Goal: Information Seeking & Learning: Learn about a topic

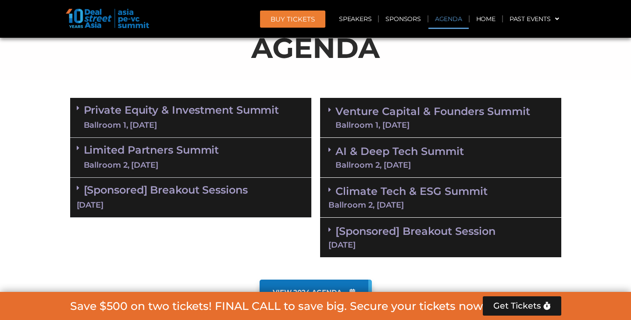
scroll to position [486, 0]
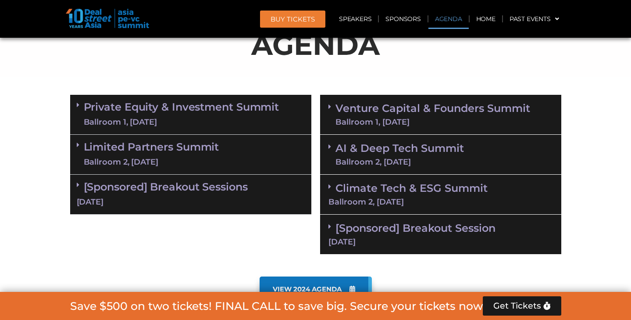
click at [162, 153] on link "Limited Partners Summit Ballroom 2, 10 Sept" at bounding box center [151, 154] width 135 height 26
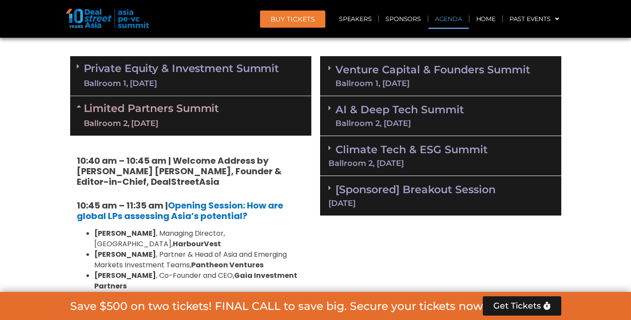
scroll to position [505, 0]
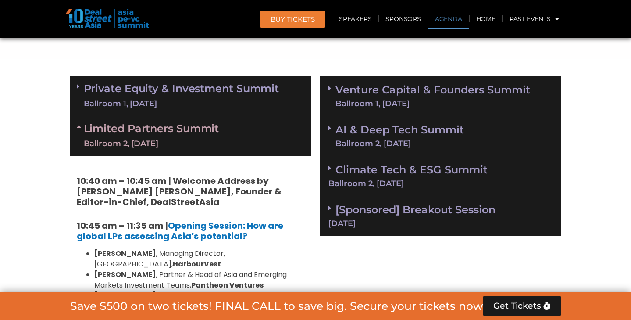
click at [227, 186] on strong "10:40 am – 10:45 am | Welcome Address by Joji Thomas Philip, Founder & Editor-i…" at bounding box center [179, 190] width 205 height 33
click at [375, 96] on link "Venture Capital & Founders​ Summit Ballroom 1, 11 Sept" at bounding box center [432, 96] width 195 height 23
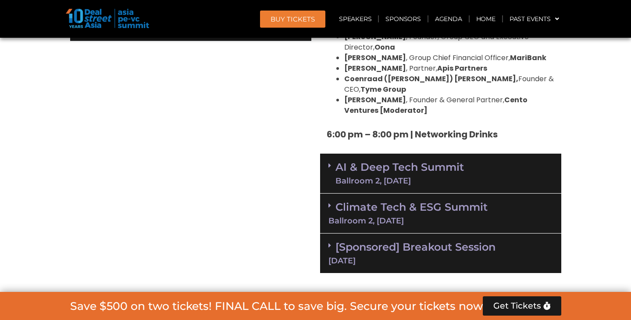
scroll to position [1620, 0]
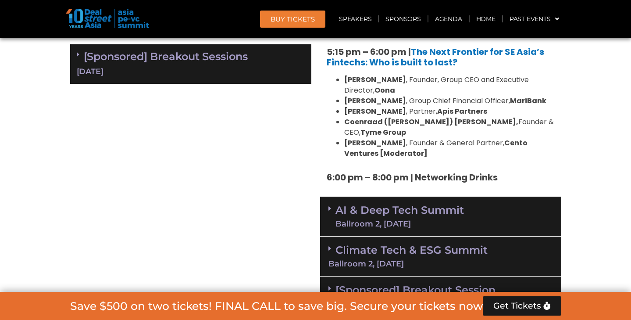
click at [345, 236] on div "Climate Tech & ESG Summit Ballroom 2, [DATE]" at bounding box center [440, 256] width 241 height 40
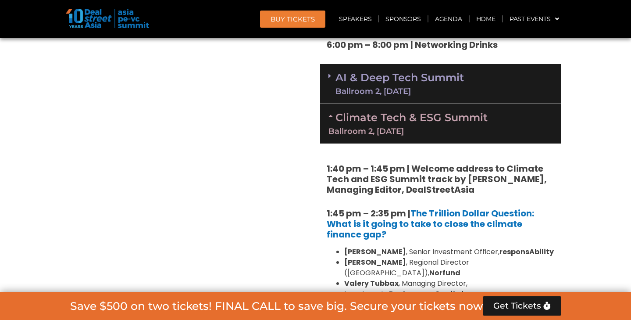
scroll to position [1697, 0]
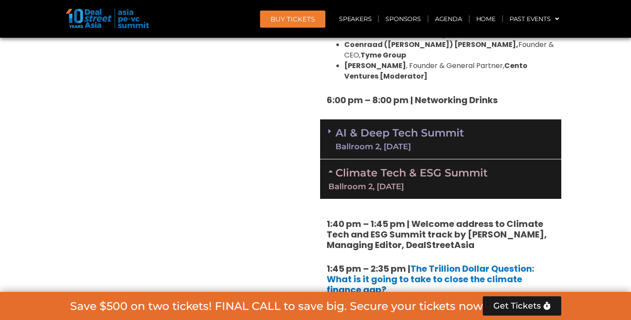
click at [339, 217] on strong "1:40 pm – 1:45 pm | Welcome address to Climate Tech and ESG Summit track by [PE…" at bounding box center [437, 233] width 220 height 33
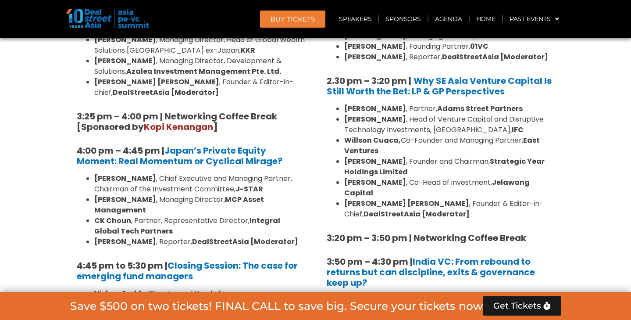
scroll to position [1201, 0]
click at [359, 156] on strong "Strategic Year Holdings Limited" at bounding box center [444, 166] width 200 height 21
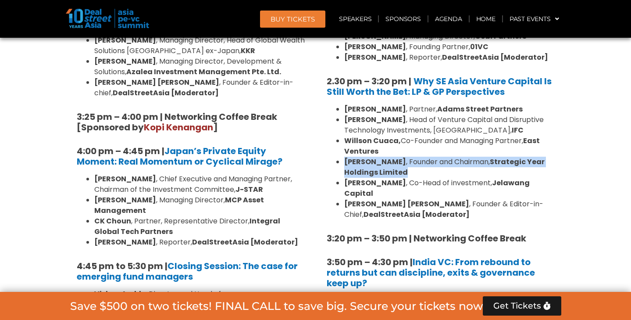
click at [359, 156] on strong "Strategic Year Holdings Limited" at bounding box center [444, 166] width 200 height 21
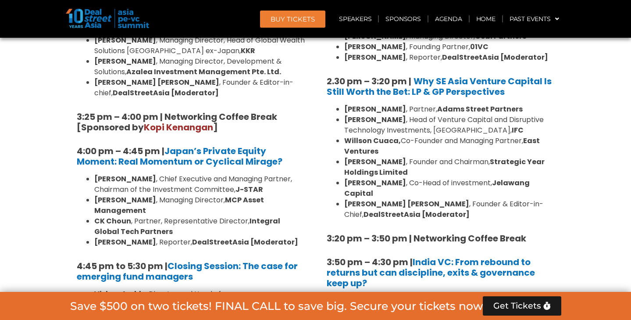
click at [369, 199] on strong "[PERSON_NAME] [PERSON_NAME]" at bounding box center [406, 204] width 125 height 10
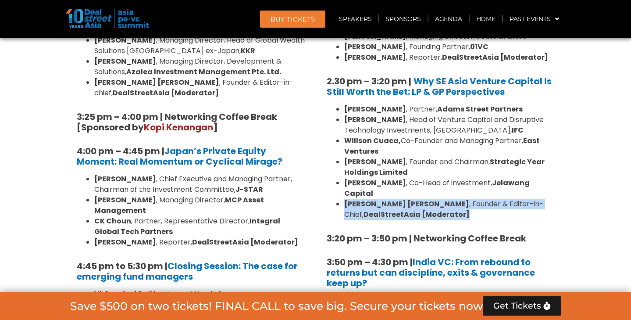
click at [369, 199] on strong "[PERSON_NAME] [PERSON_NAME]" at bounding box center [406, 204] width 125 height 10
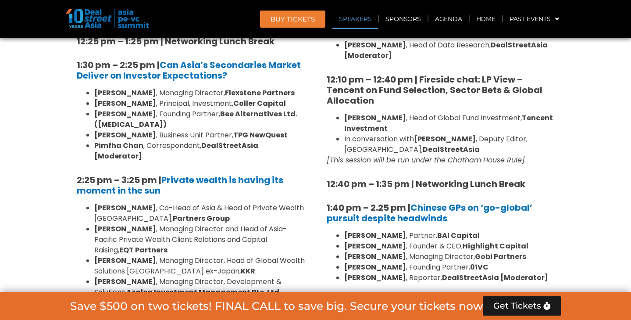
scroll to position [953, 0]
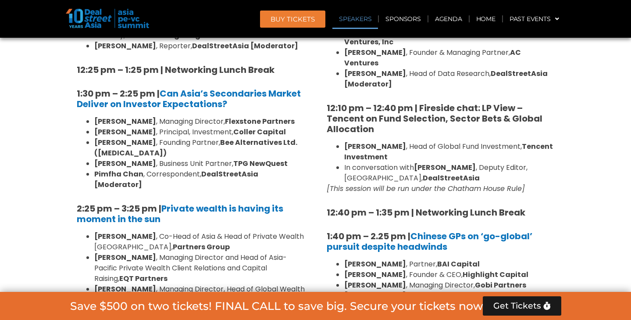
click at [359, 141] on strong "[PERSON_NAME]" at bounding box center [375, 146] width 62 height 10
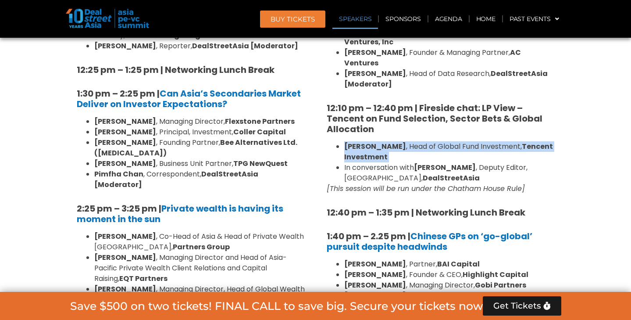
click at [423, 173] on strong "DealStreetAsia" at bounding box center [451, 178] width 57 height 10
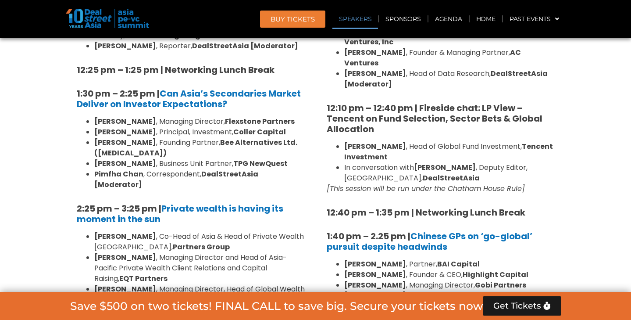
click at [423, 173] on strong "DealStreetAsia" at bounding box center [451, 178] width 57 height 10
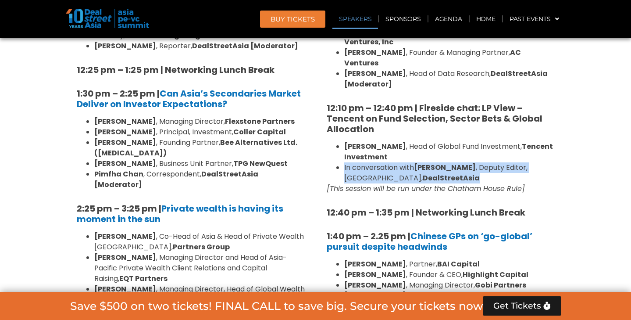
click at [391, 290] on li "Ian Goh , Founding Partner, 01VC" at bounding box center [449, 295] width 210 height 11
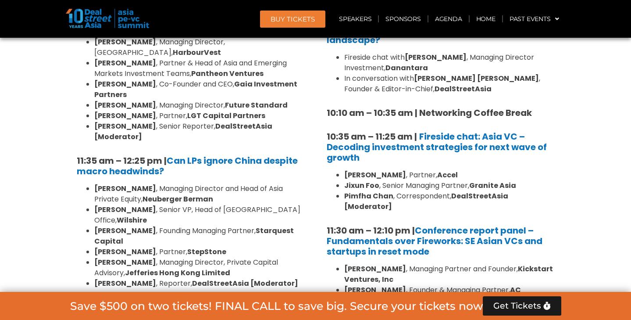
scroll to position [742, 0]
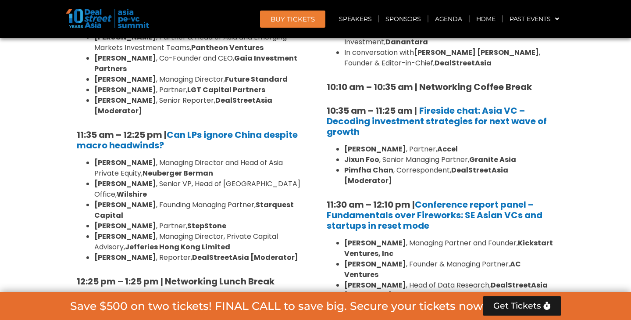
click at [240, 178] on li "Gary Hui , Senior VP, Head of Hong Kong Office, Wilshire" at bounding box center [199, 188] width 210 height 21
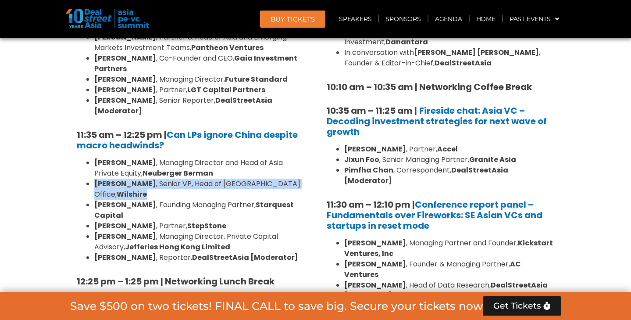
click at [240, 178] on li "Gary Hui , Senior VP, Head of Hong Kong Office, Wilshire" at bounding box center [199, 188] width 210 height 21
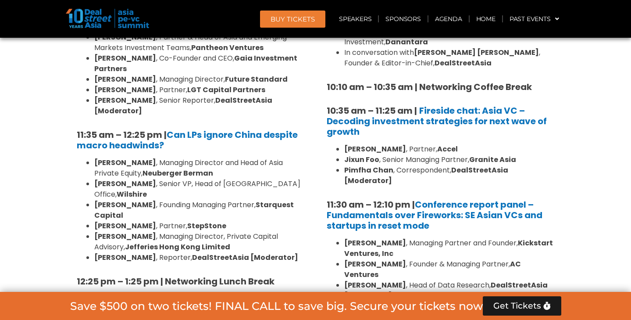
click at [231, 199] on li "Frankie Fang , Founding Managing Partner, Starquest Capital" at bounding box center [199, 209] width 210 height 21
click at [187, 220] on strong "StepStone" at bounding box center [206, 225] width 39 height 10
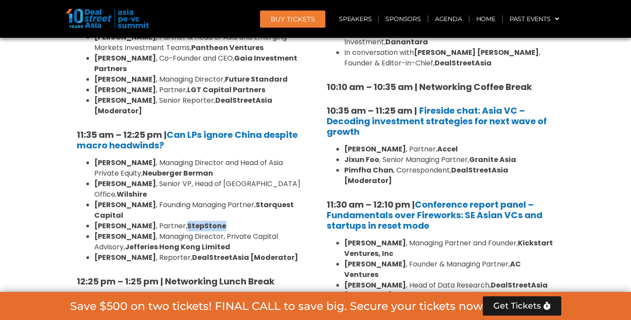
click at [187, 220] on strong "StepStone" at bounding box center [206, 225] width 39 height 10
click at [164, 231] on li "Dennis Kwan , Managing Director, Private Capital Advisory, Jefferies Hong Kong …" at bounding box center [199, 241] width 210 height 21
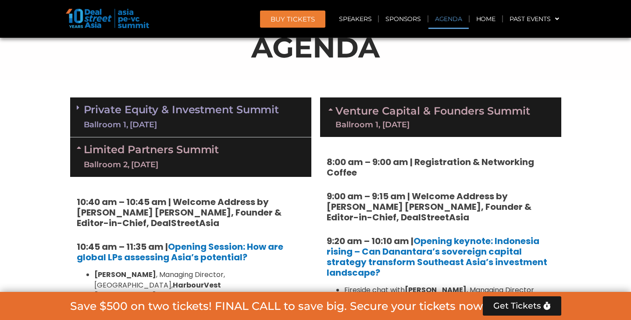
scroll to position [480, 0]
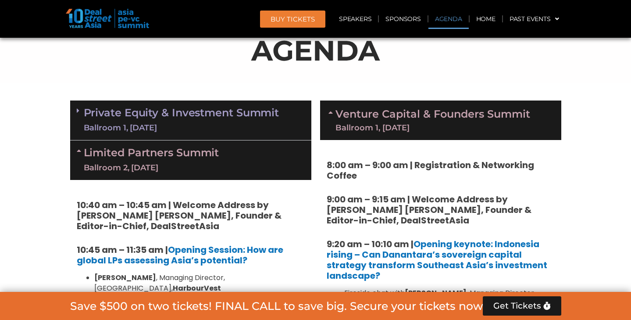
click at [162, 114] on link "Private Equity & Investment Summit Ballroom 1, 10 Sept" at bounding box center [181, 120] width 195 height 26
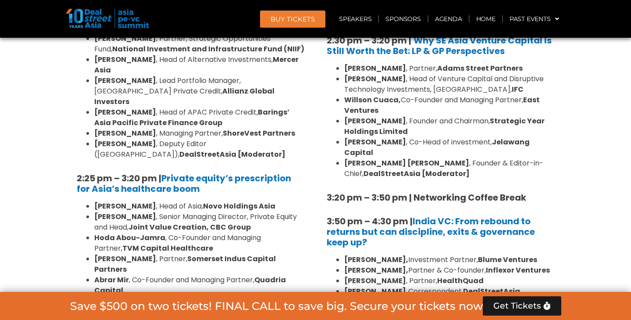
scroll to position [1243, 0]
click at [107, 274] on strong "Abrar Mir" at bounding box center [111, 279] width 35 height 10
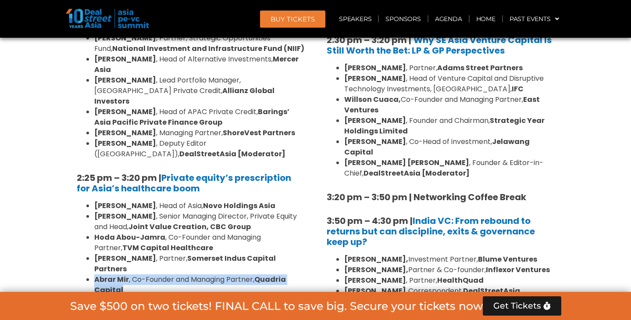
click at [122, 242] on strong "TVM Capital Healthcare" at bounding box center [167, 247] width 91 height 10
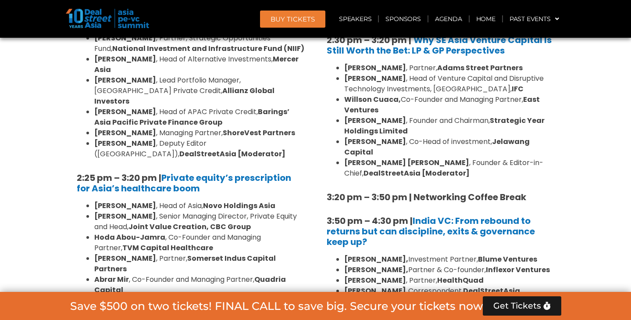
click at [122, 242] on strong "TVM Capital Healthcare" at bounding box center [167, 247] width 91 height 10
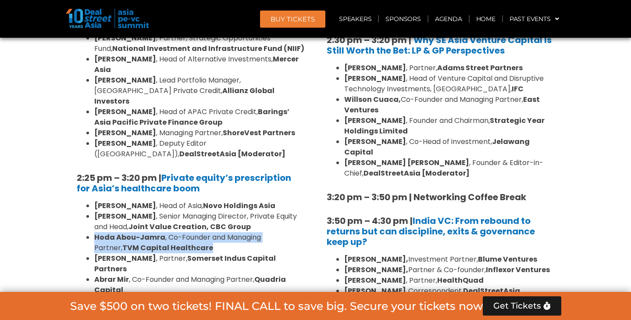
click at [122, 242] on strong "TVM Capital Healthcare" at bounding box center [167, 247] width 91 height 10
click at [139, 253] on strong "[PERSON_NAME]" at bounding box center [125, 258] width 62 height 10
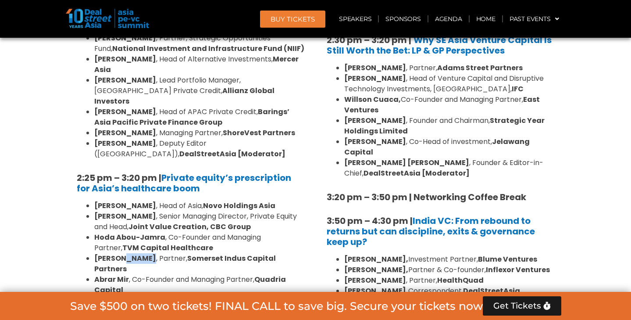
click at [139, 253] on strong "[PERSON_NAME]" at bounding box center [125, 258] width 62 height 10
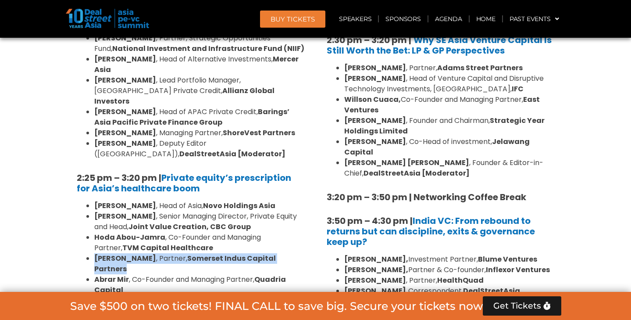
click at [139, 253] on strong "[PERSON_NAME]" at bounding box center [125, 258] width 62 height 10
click at [131, 274] on li "Abrar Mir , Co-Founder and Managing Partner, Quadria Capital" at bounding box center [199, 284] width 210 height 21
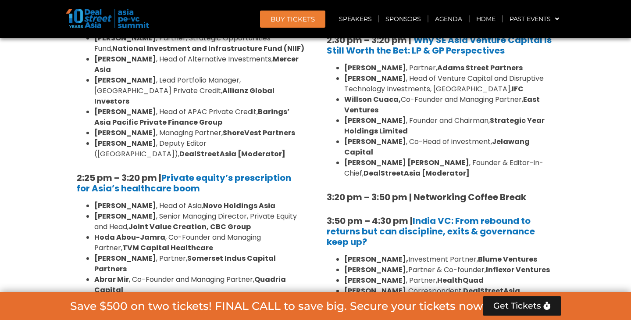
click at [131, 274] on li "Abrar Mir , Co-Founder and Managing Partner, Quadria Capital" at bounding box center [199, 284] width 210 height 21
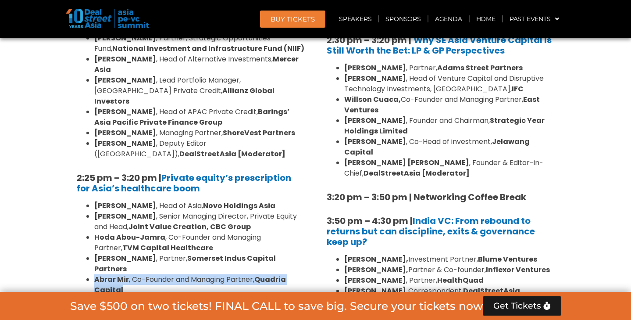
click at [131, 274] on li "Abrar Mir , Co-Founder and Managing Partner, Quadria Capital" at bounding box center [199, 284] width 210 height 21
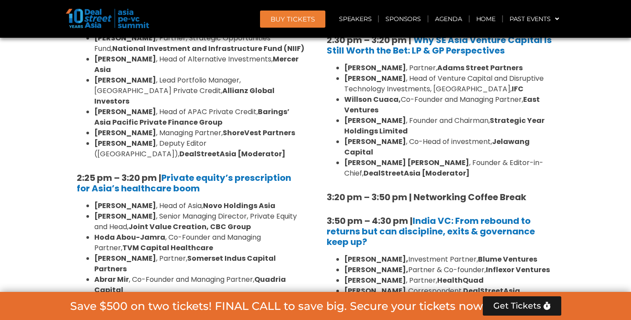
click at [210, 232] on li "Hoda Abou-Jamra , Co-Founder and Managing Partner, TVM Capital Healthcare" at bounding box center [199, 242] width 210 height 21
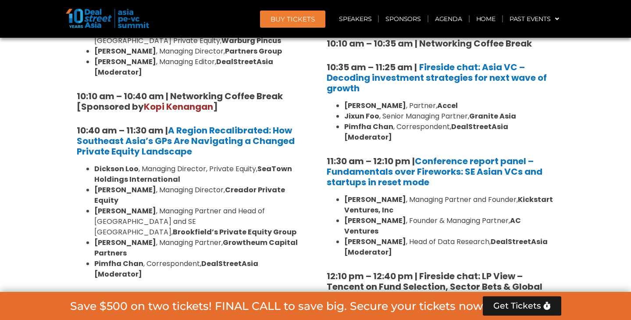
scroll to position [784, 0]
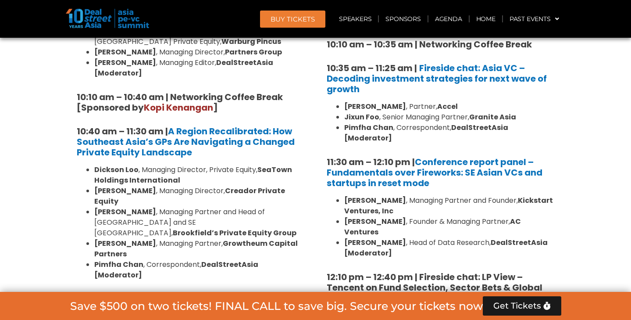
click at [170, 164] on strong "SeaTown Holdings International" at bounding box center [193, 174] width 198 height 21
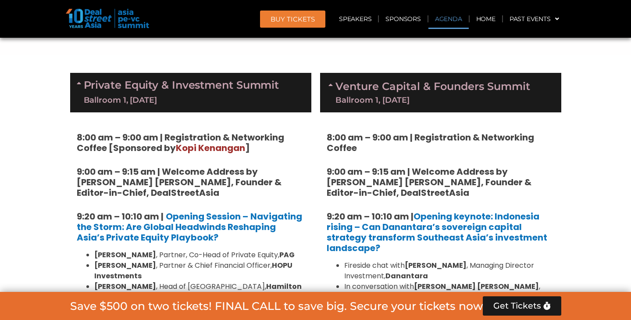
scroll to position [505, 0]
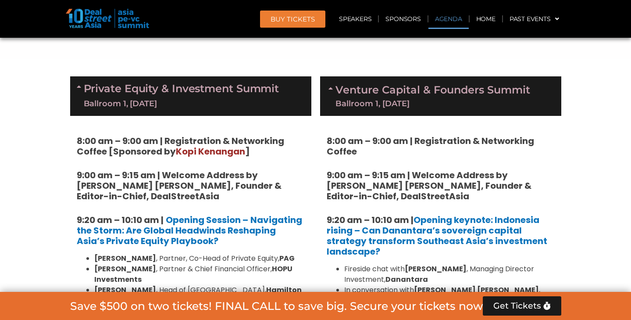
click at [178, 92] on link "Private Equity & Investment Summit Ballroom 1, 10 Sept" at bounding box center [181, 96] width 195 height 26
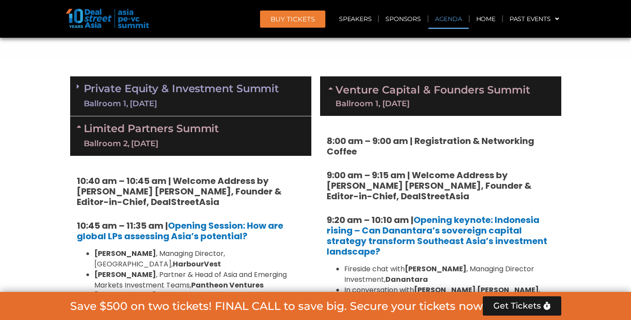
click at [156, 149] on div "Limited Partners Summit Ballroom 2, 10 Sept" at bounding box center [190, 135] width 241 height 39
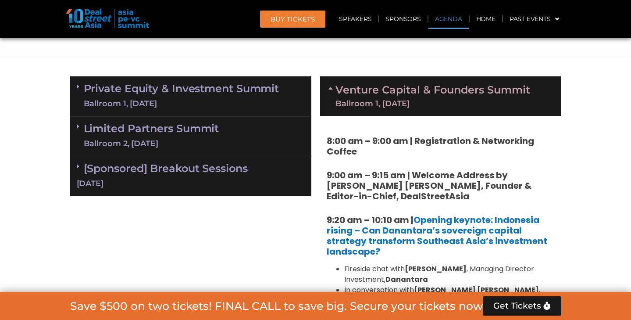
click at [141, 178] on div "[DATE]" at bounding box center [191, 183] width 228 height 11
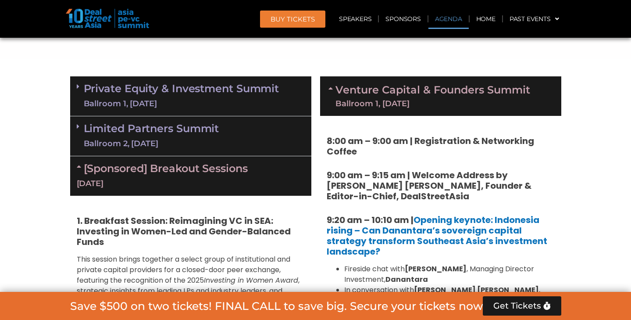
click at [141, 178] on div "[DATE]" at bounding box center [191, 183] width 228 height 11
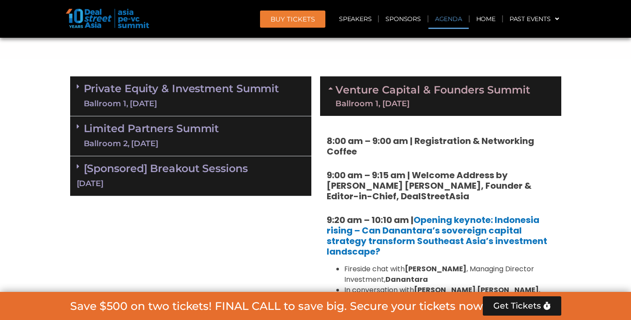
click at [367, 91] on link "Venture Capital & Founders​ Summit Ballroom 1, 11 Sept" at bounding box center [432, 96] width 195 height 23
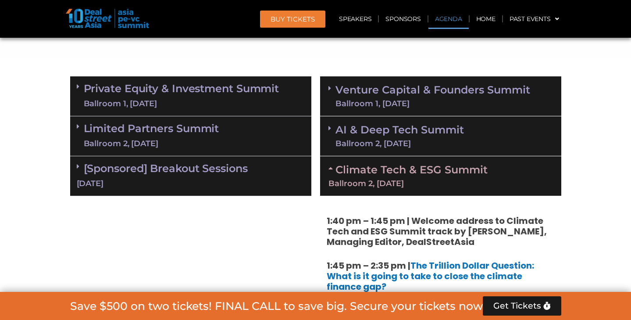
click at [352, 179] on div "Ballroom 2, [DATE]" at bounding box center [440, 183] width 224 height 8
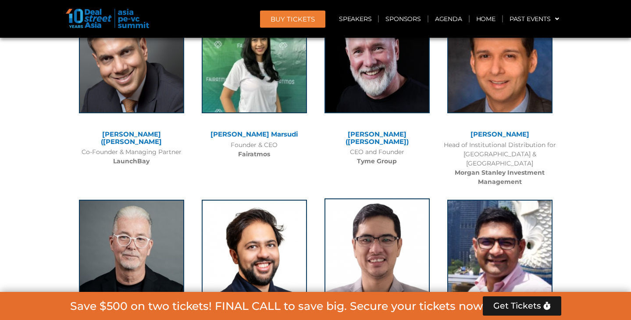
scroll to position [5932, 0]
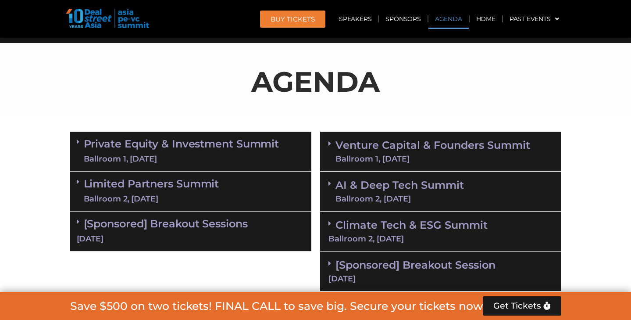
scroll to position [459, 0]
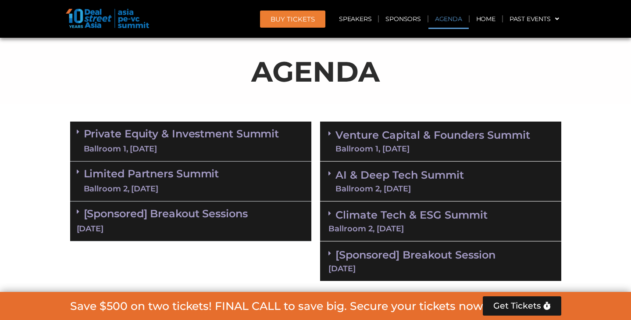
click at [370, 216] on link "Climate Tech & ESG Summit Ballroom 2, [DATE]" at bounding box center [440, 220] width 224 height 24
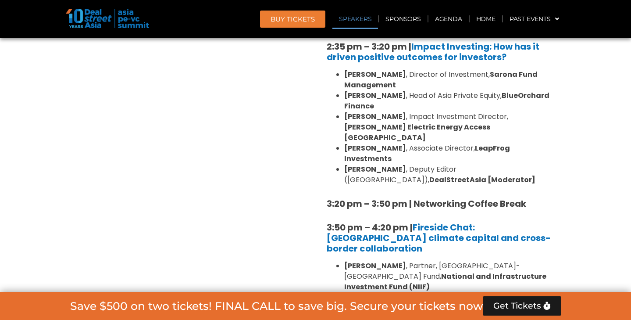
scroll to position [879, 0]
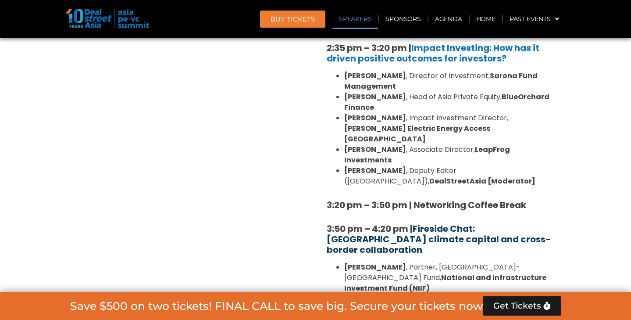
click at [375, 222] on link "Fireside Chat: [GEOGRAPHIC_DATA] climate capital and cross-border collaboration" at bounding box center [439, 238] width 224 height 33
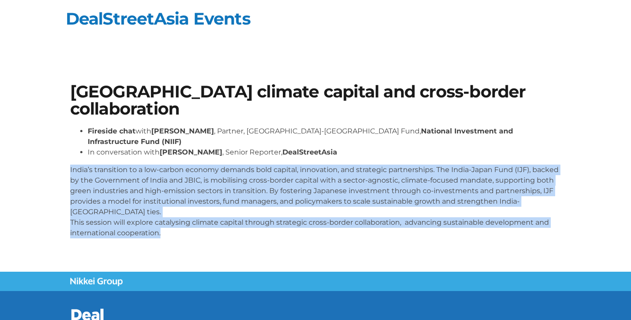
drag, startPoint x: 64, startPoint y: 141, endPoint x: 195, endPoint y: 219, distance: 151.8
click at [195, 219] on section "[GEOGRAPHIC_DATA] climate capital and cross-border collaboration Fireside chat …" at bounding box center [315, 164] width 631 height 214
copy p "India’s transition to a low-carbon economy demands bold capital, innovation, an…"
